Goal: Transaction & Acquisition: Register for event/course

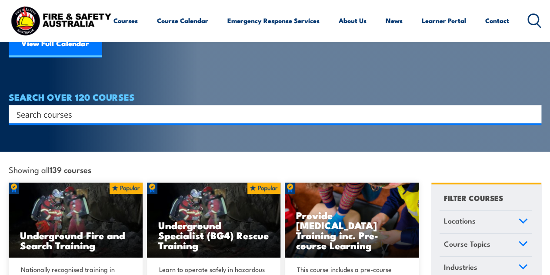
click at [78, 107] on input "Search input" at bounding box center [270, 113] width 506 height 13
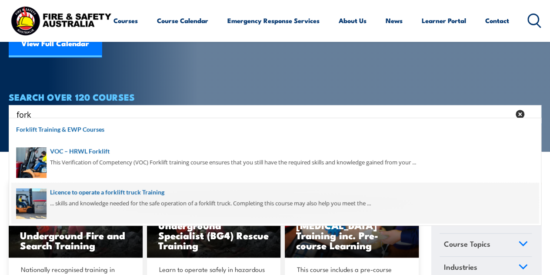
type input "fork"
click at [85, 192] on span at bounding box center [275, 202] width 528 height 41
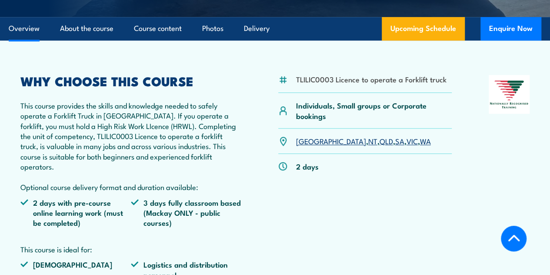
scroll to position [261, 0]
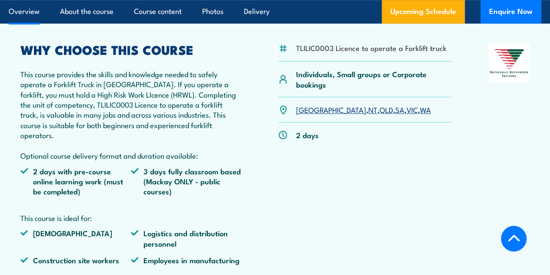
click at [407, 114] on link "VIC" at bounding box center [412, 109] width 11 height 10
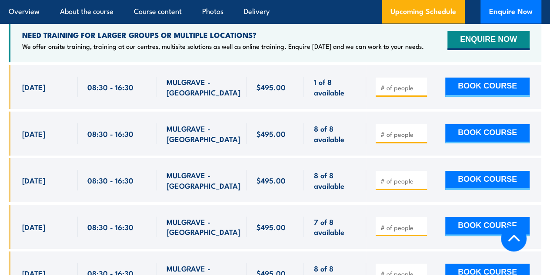
scroll to position [1521, 0]
